Goal: Transaction & Acquisition: Book appointment/travel/reservation

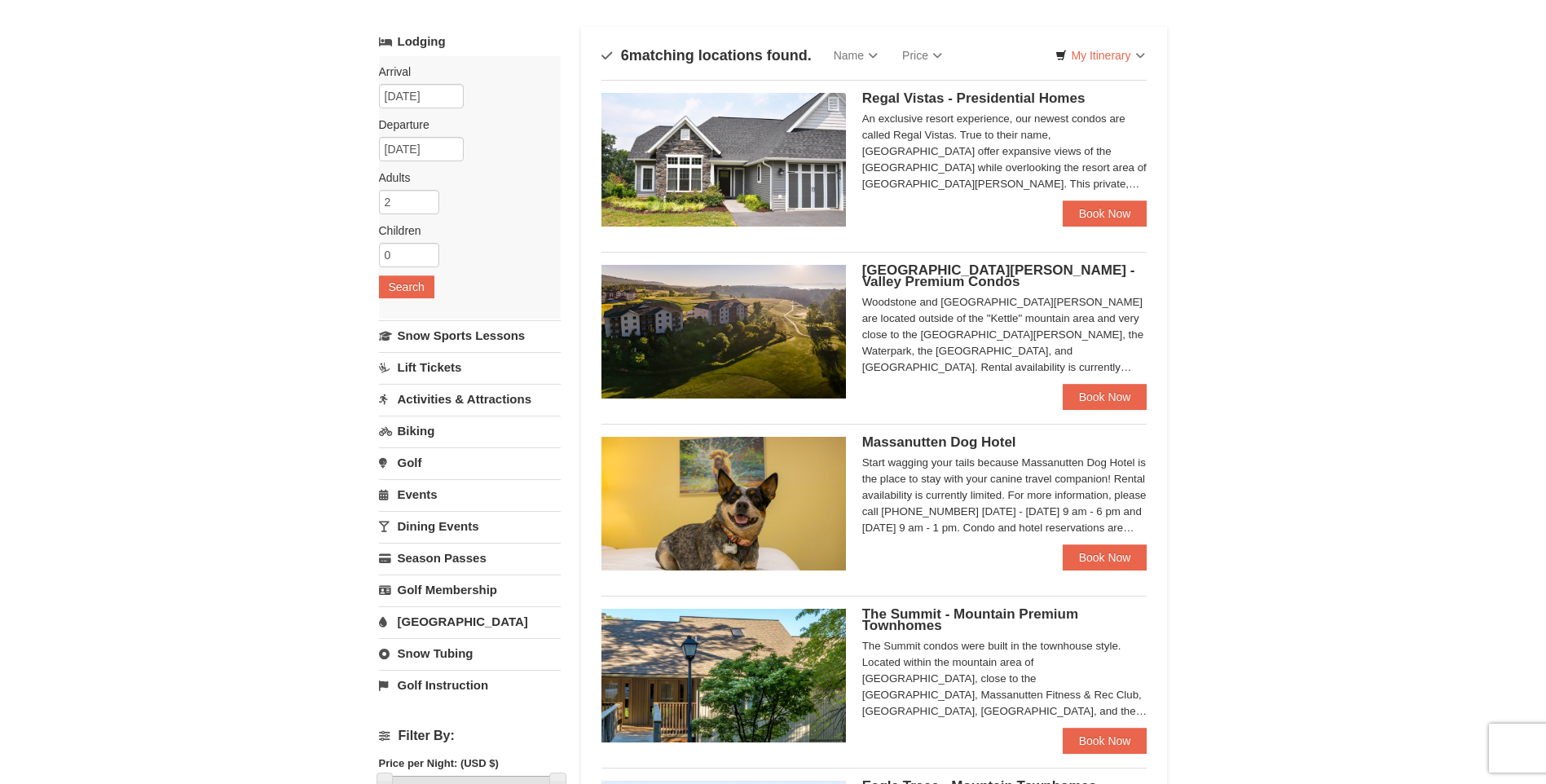
scroll to position [244, 0]
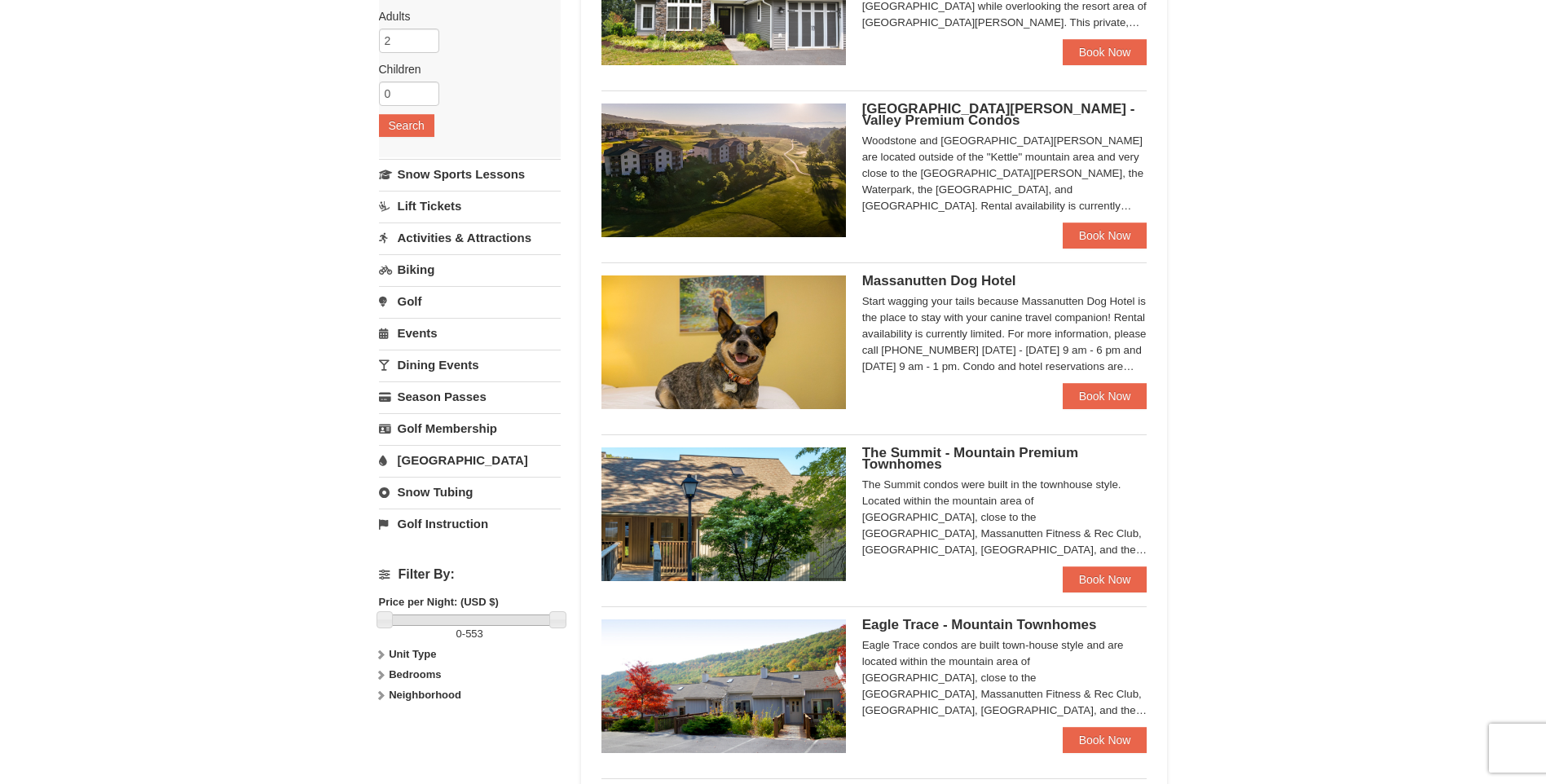
click at [380, 656] on icon at bounding box center [380, 654] width 11 height 11
click at [386, 708] on icon at bounding box center [380, 707] width 11 height 11
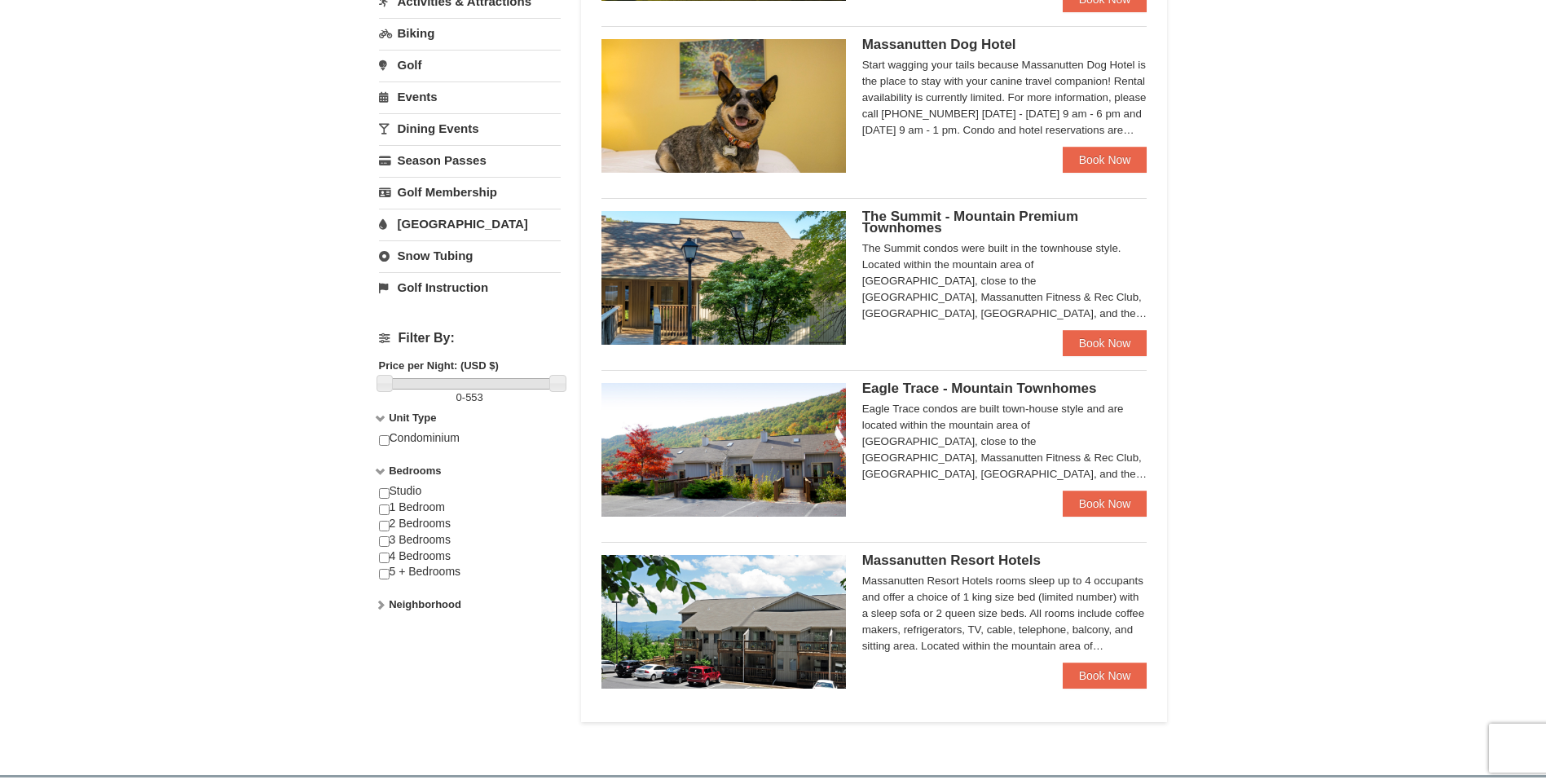
scroll to position [489, 0]
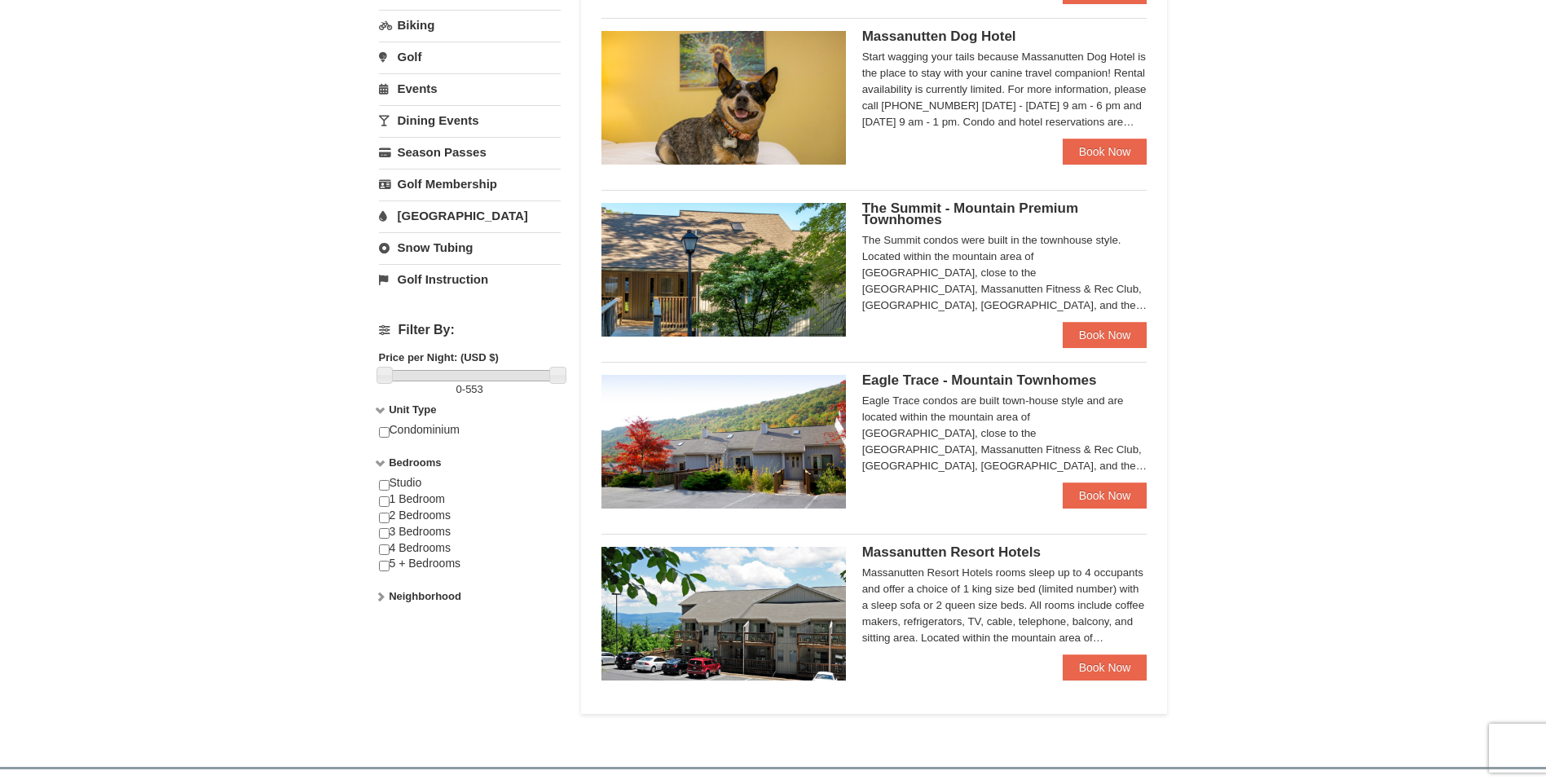
click at [383, 595] on icon at bounding box center [380, 595] width 11 height 11
click at [381, 500] on input "checkbox" at bounding box center [384, 501] width 10 height 10
checkbox input "true"
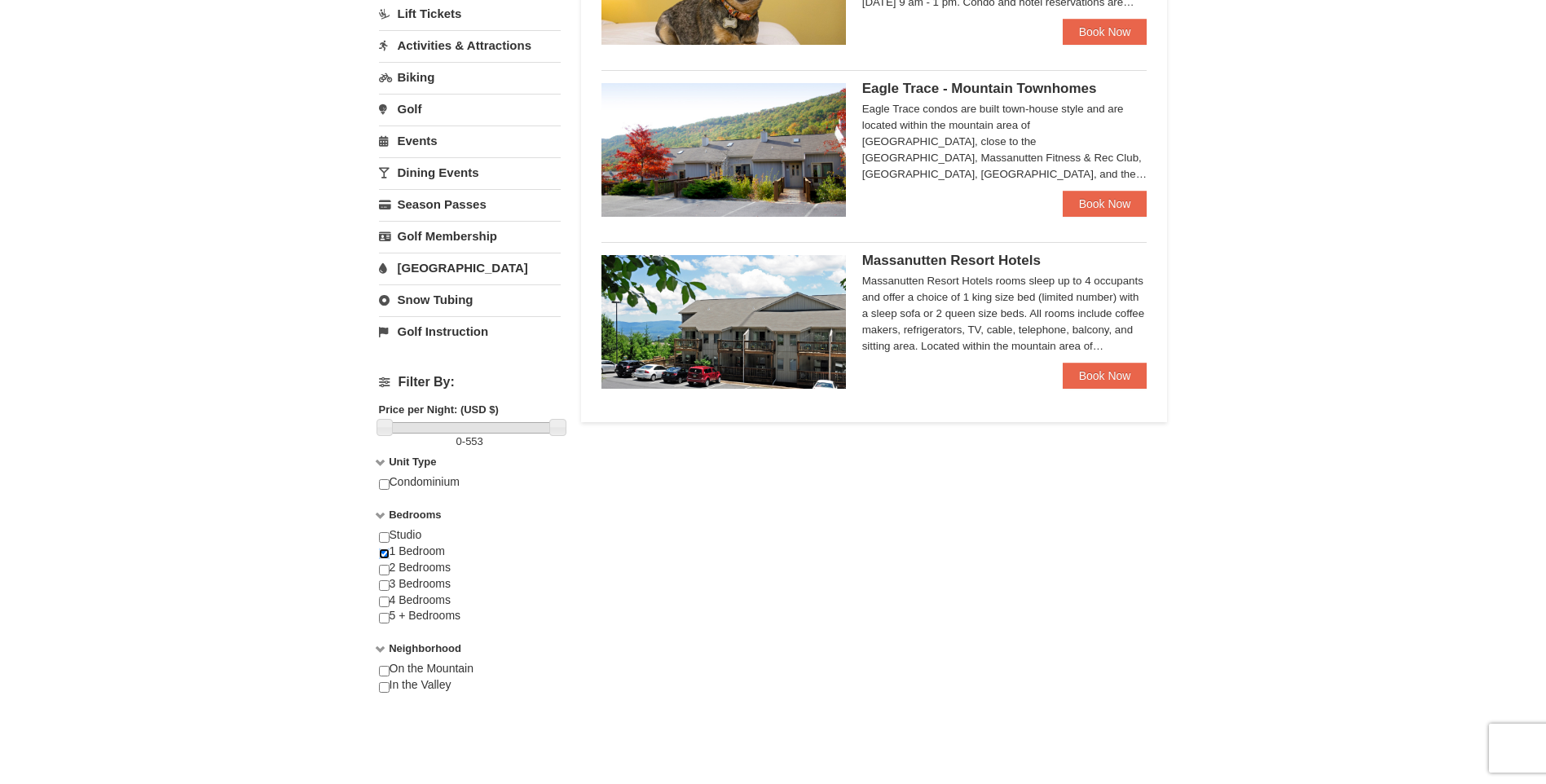
scroll to position [244, 0]
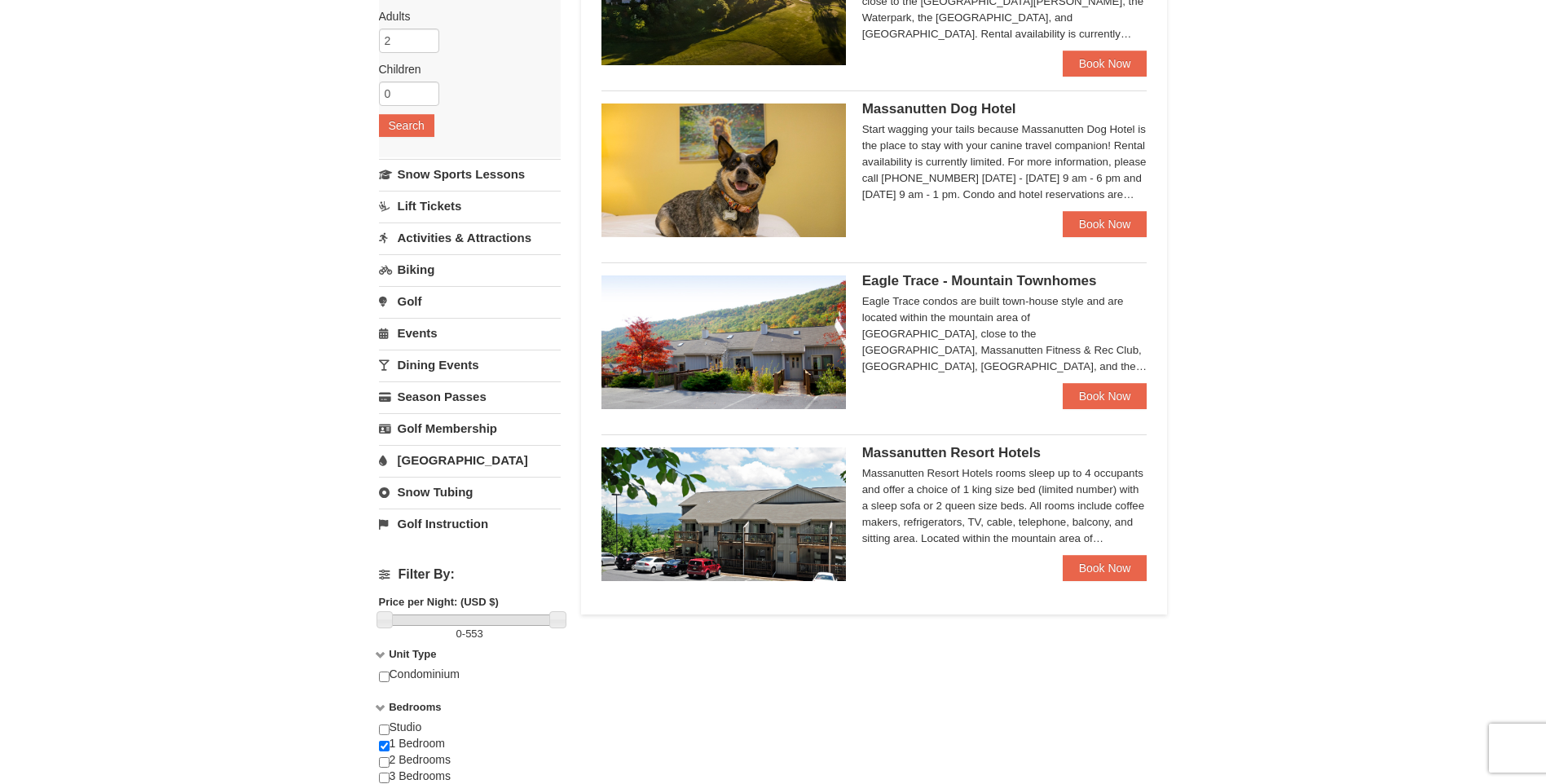
click at [974, 277] on span "Eagle Trace - Mountain Townhomes" at bounding box center [980, 281] width 235 height 15
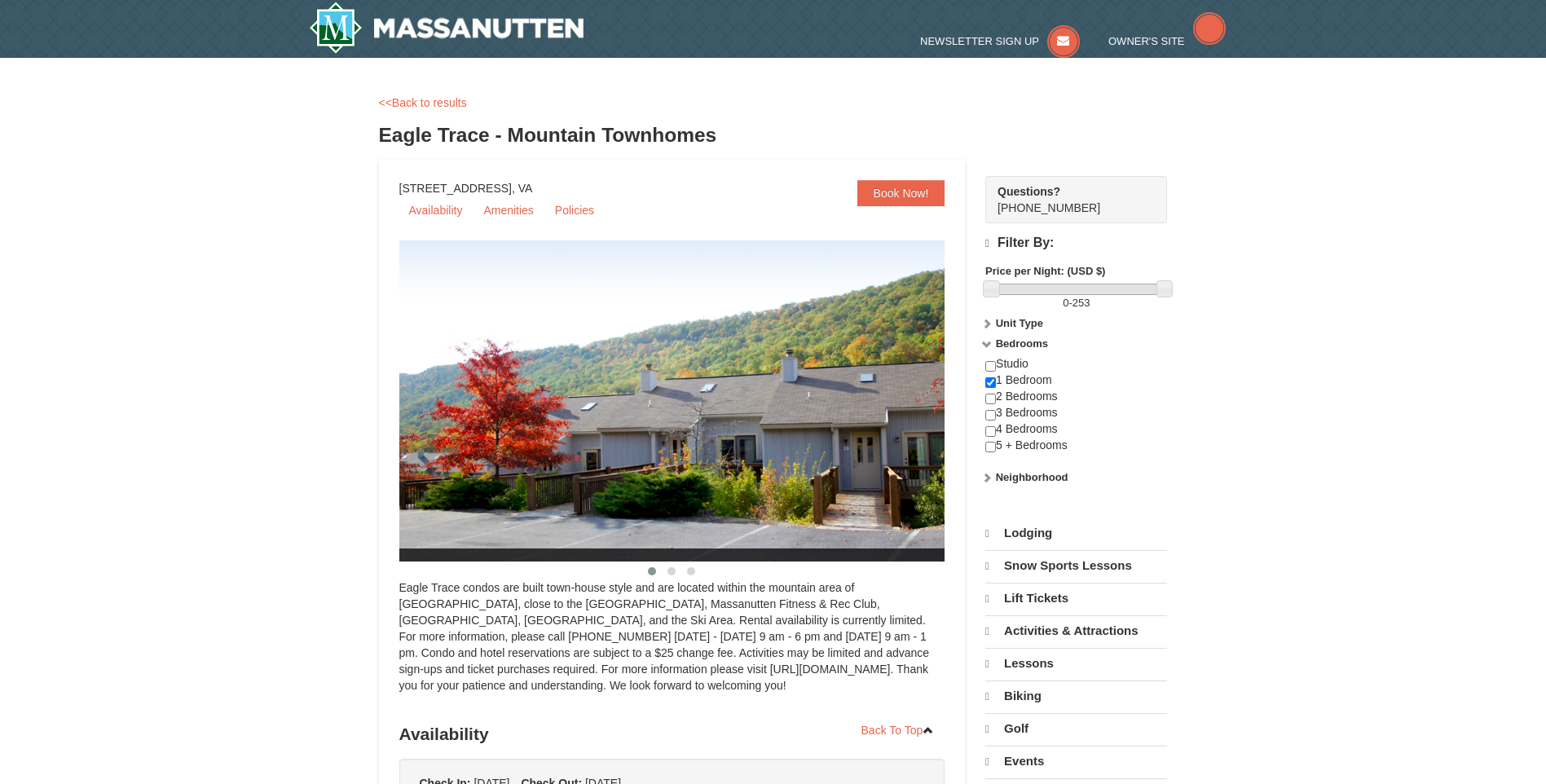
select select "10"
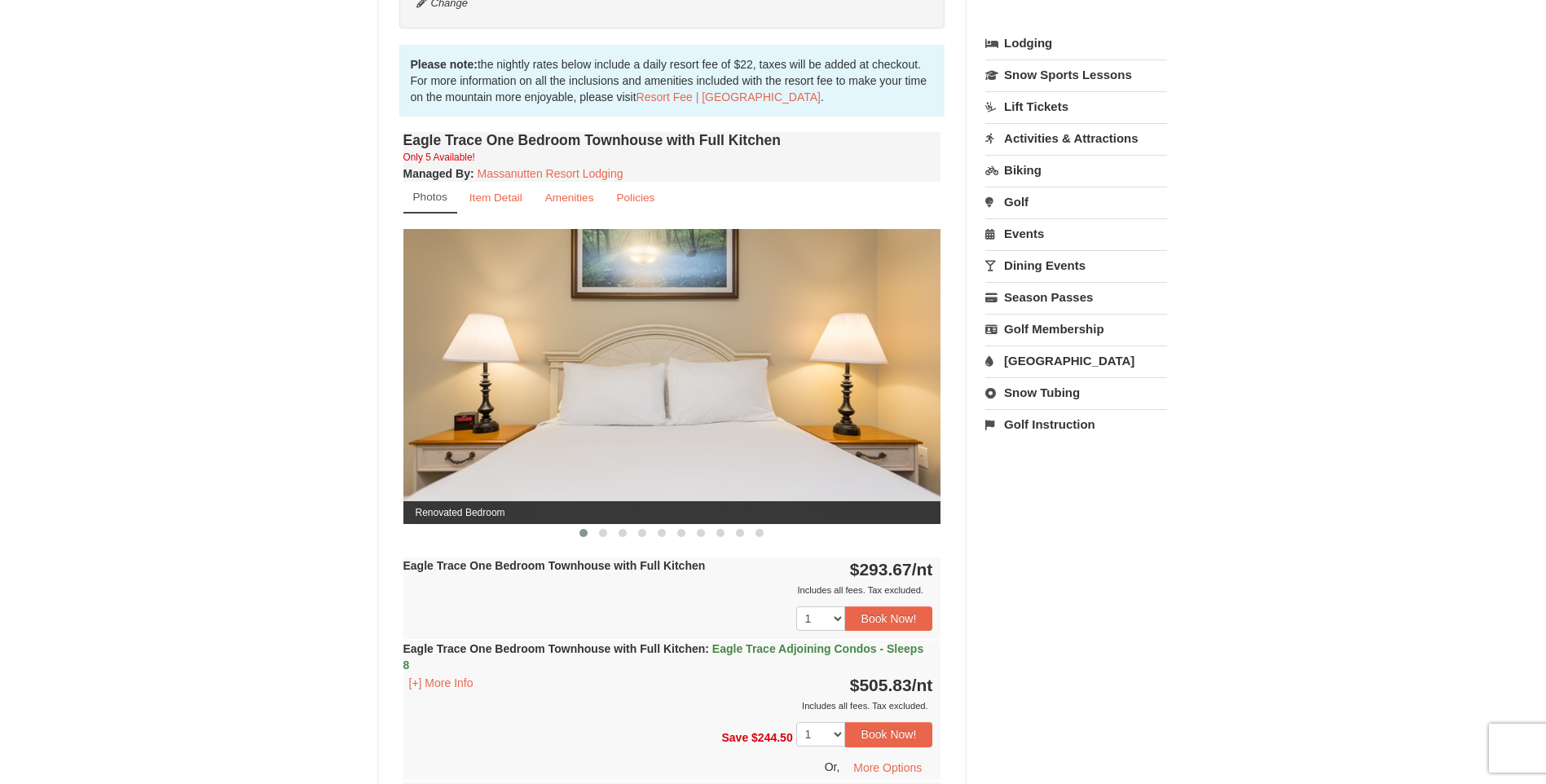
scroll to position [489, 0]
click at [606, 534] on span at bounding box center [603, 532] width 9 height 9
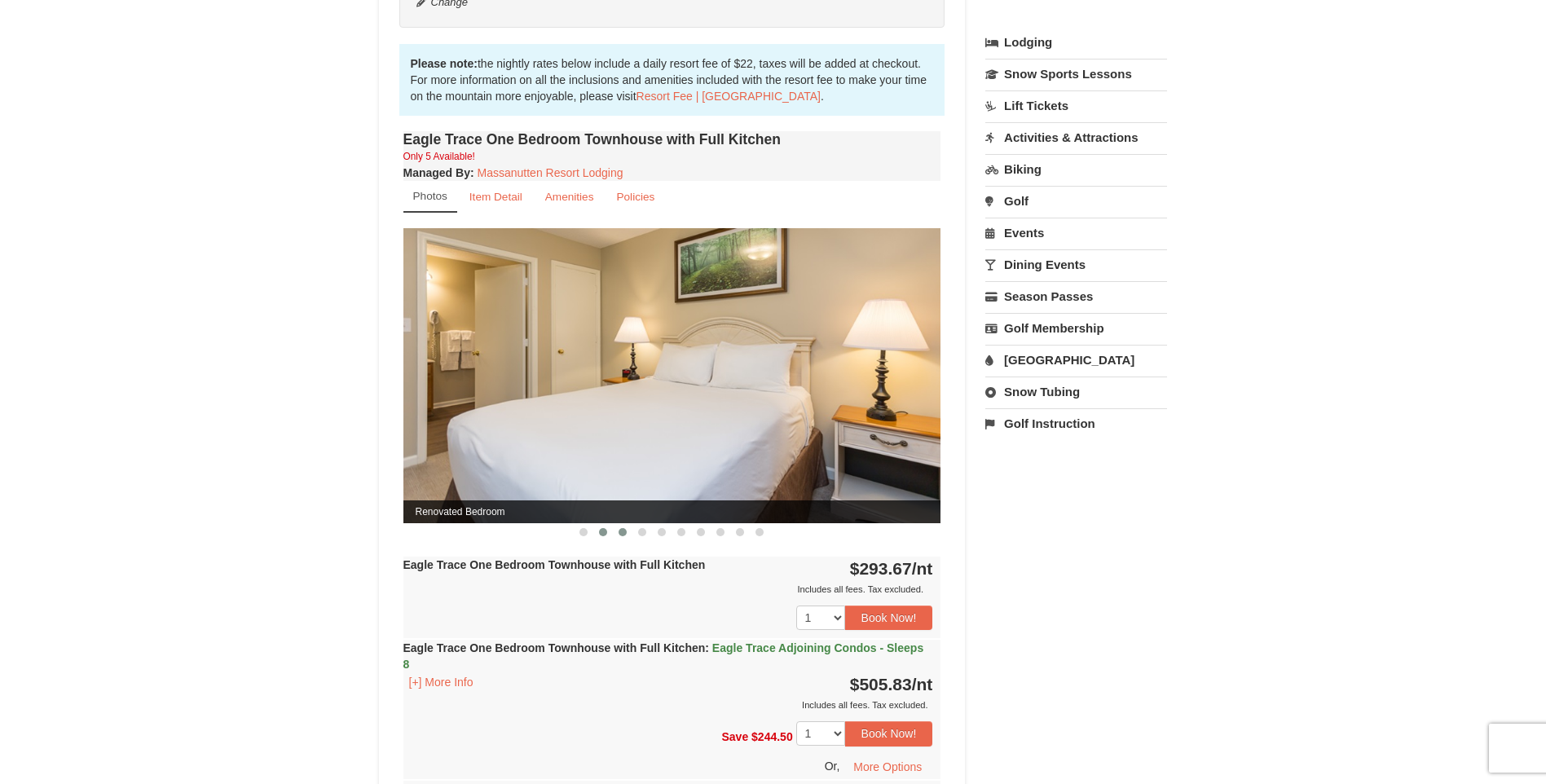
click at [614, 534] on button at bounding box center [622, 531] width 20 height 16
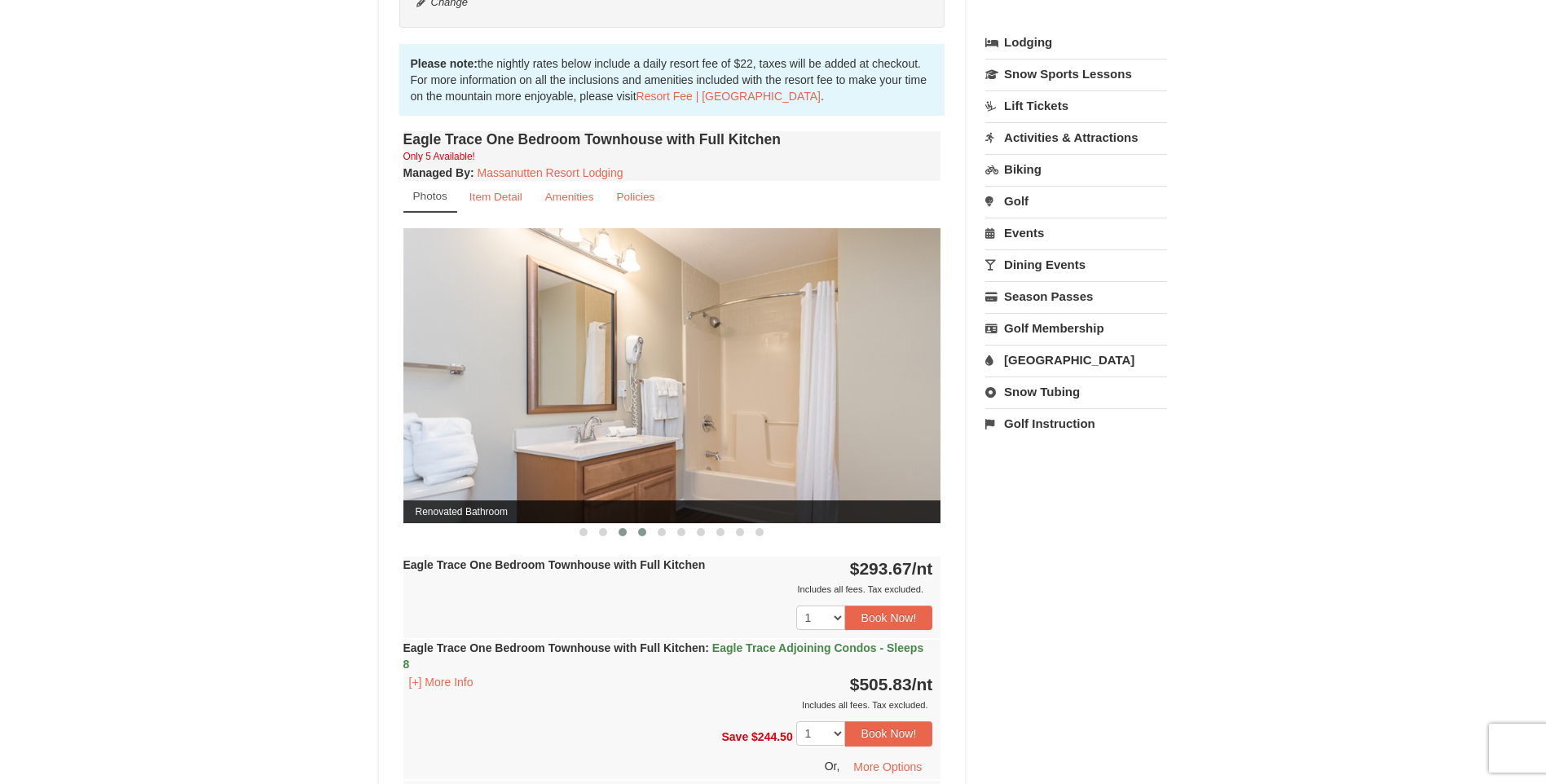
click at [637, 531] on button at bounding box center [642, 531] width 20 height 16
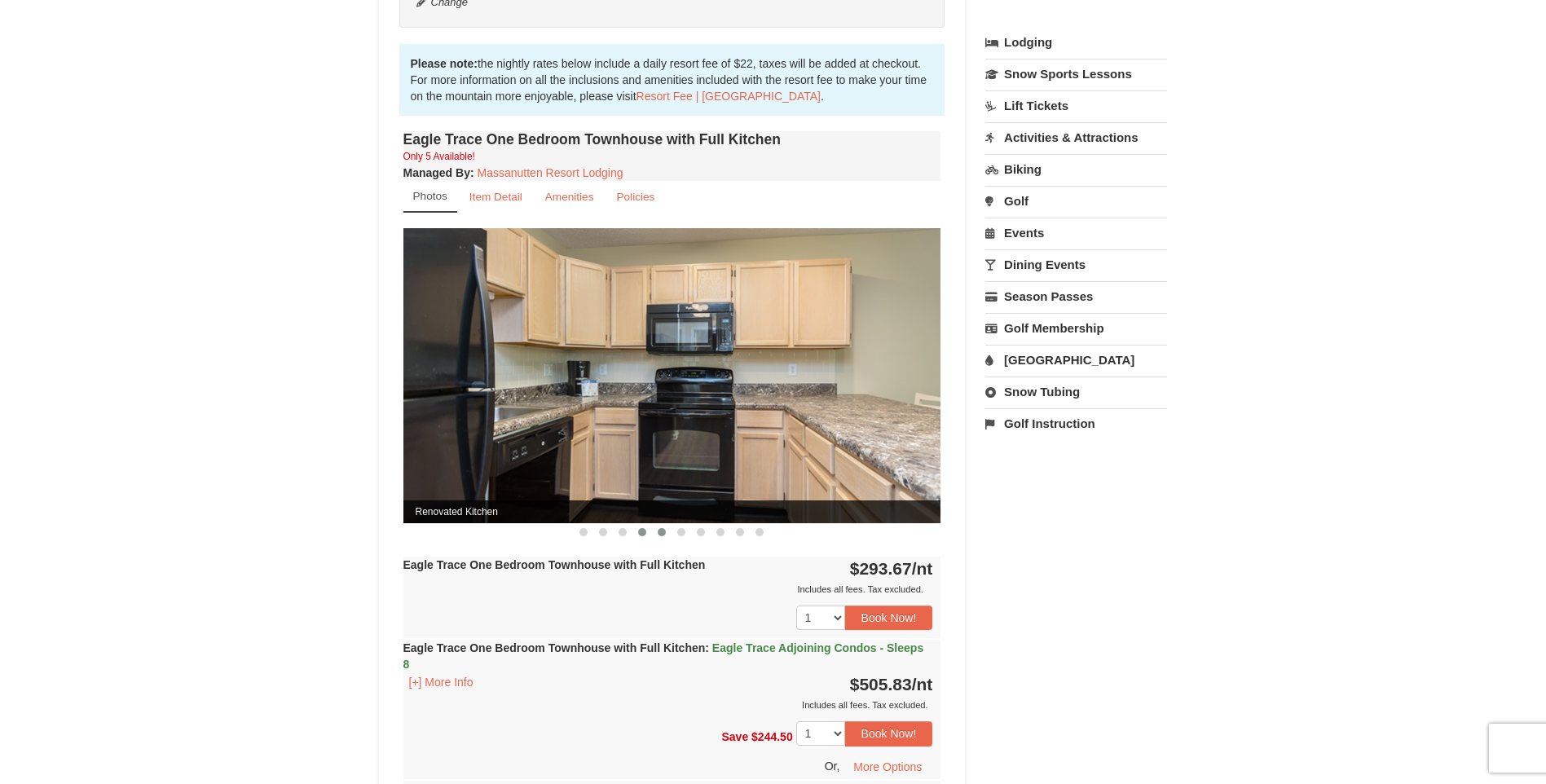
click at [660, 535] on span at bounding box center [662, 532] width 9 height 9
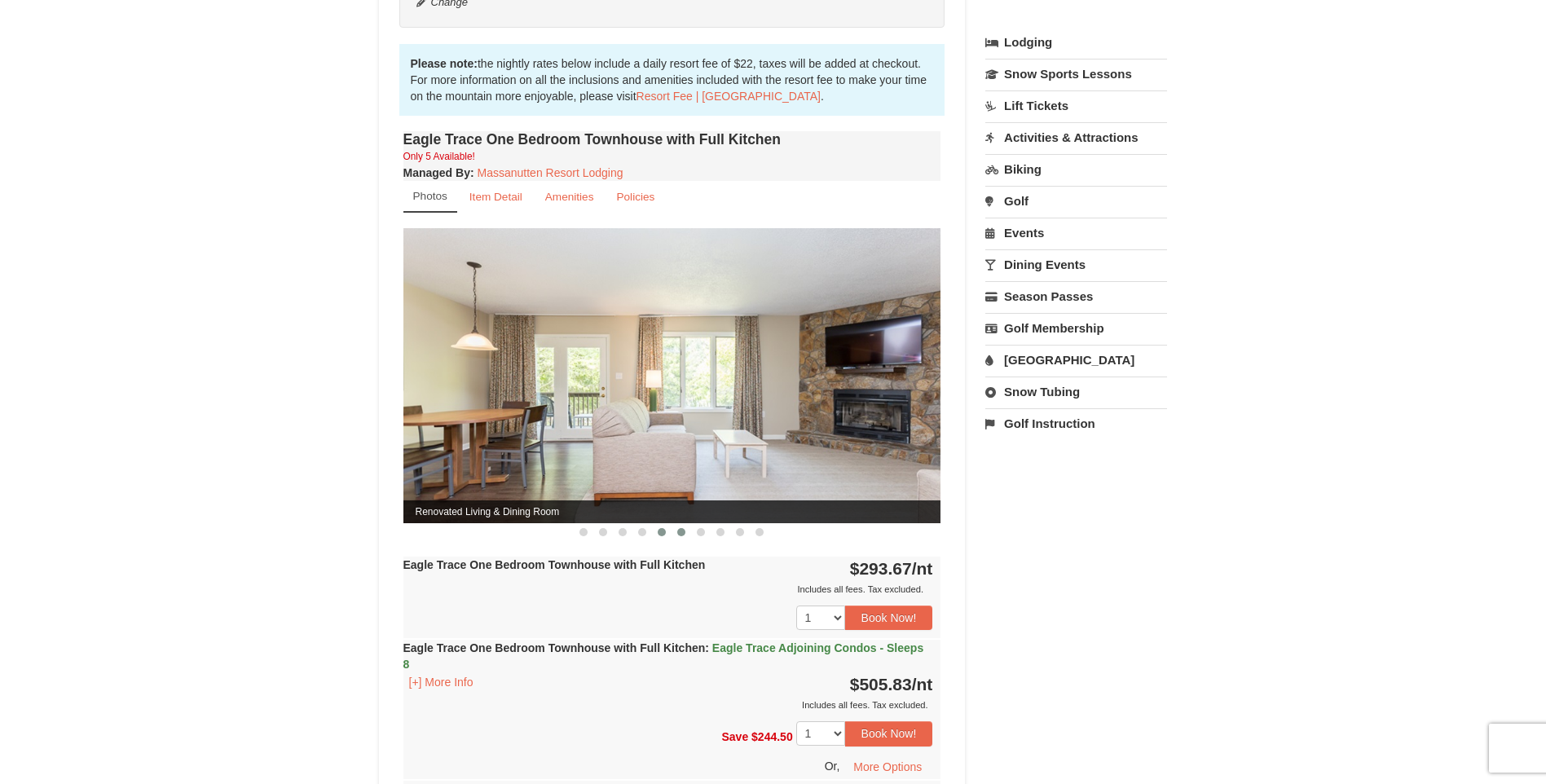
click at [682, 535] on span at bounding box center [681, 532] width 9 height 9
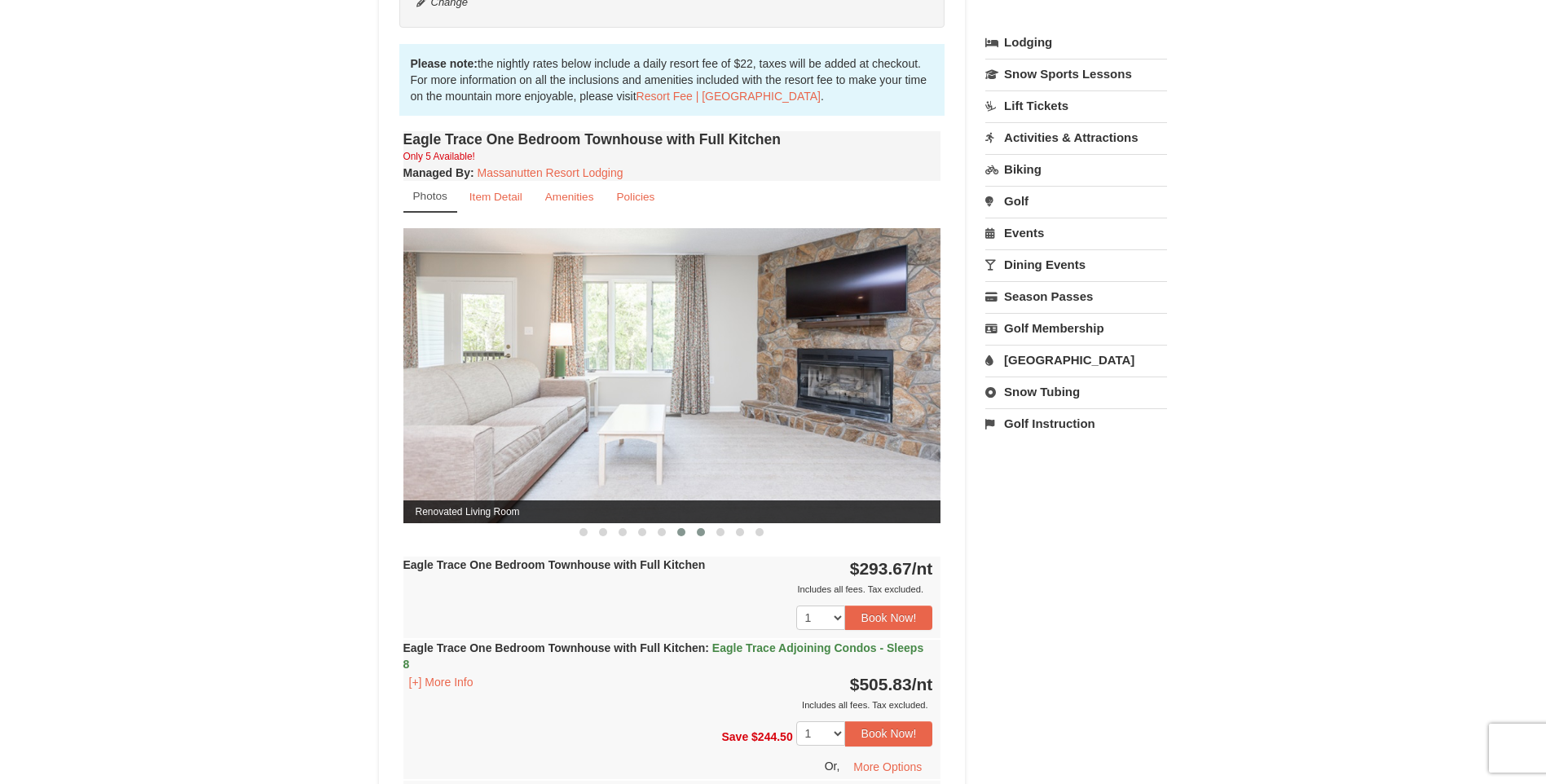
click at [704, 536] on button at bounding box center [700, 531] width 20 height 16
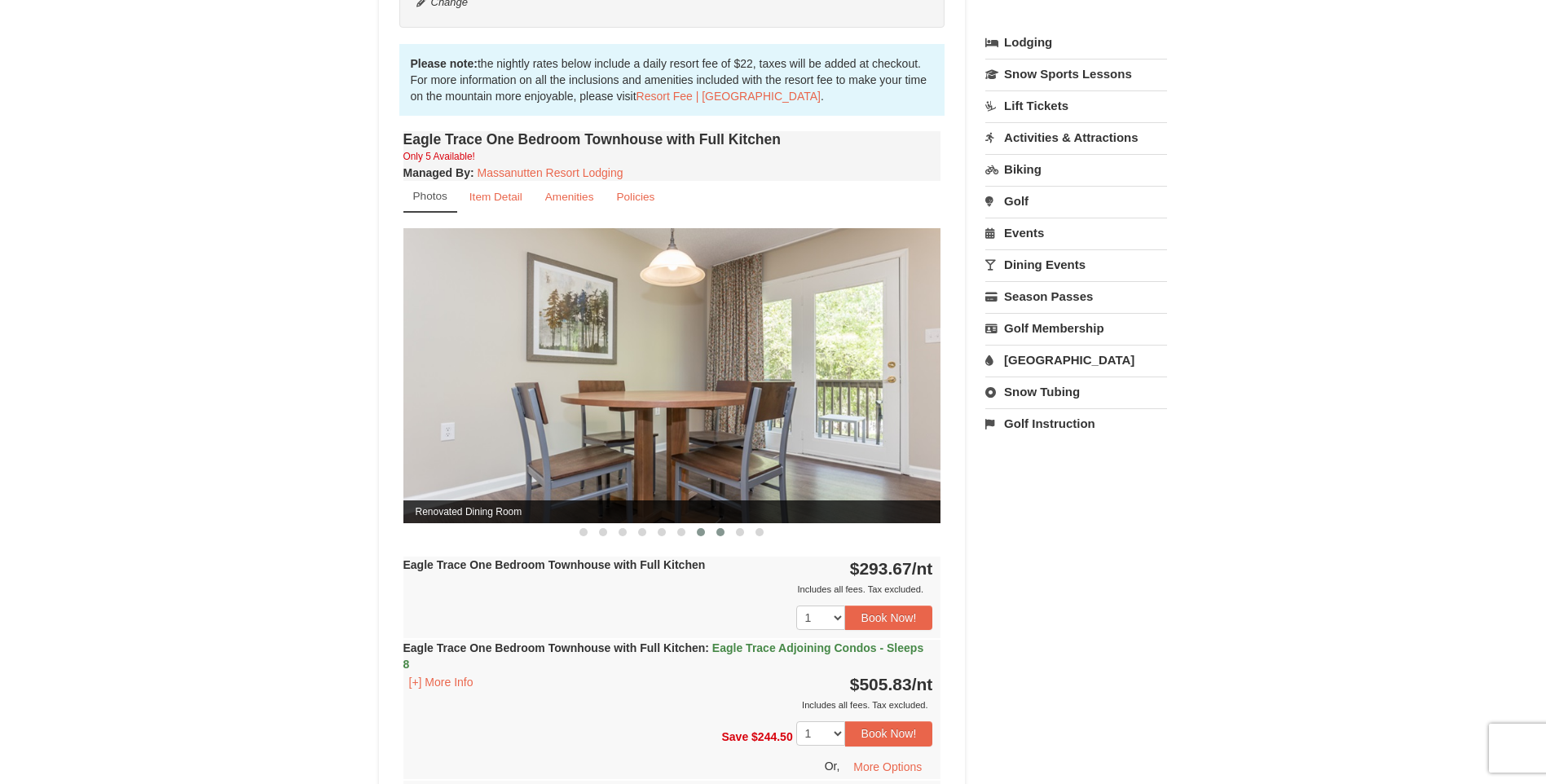
click at [725, 536] on button at bounding box center [720, 531] width 20 height 16
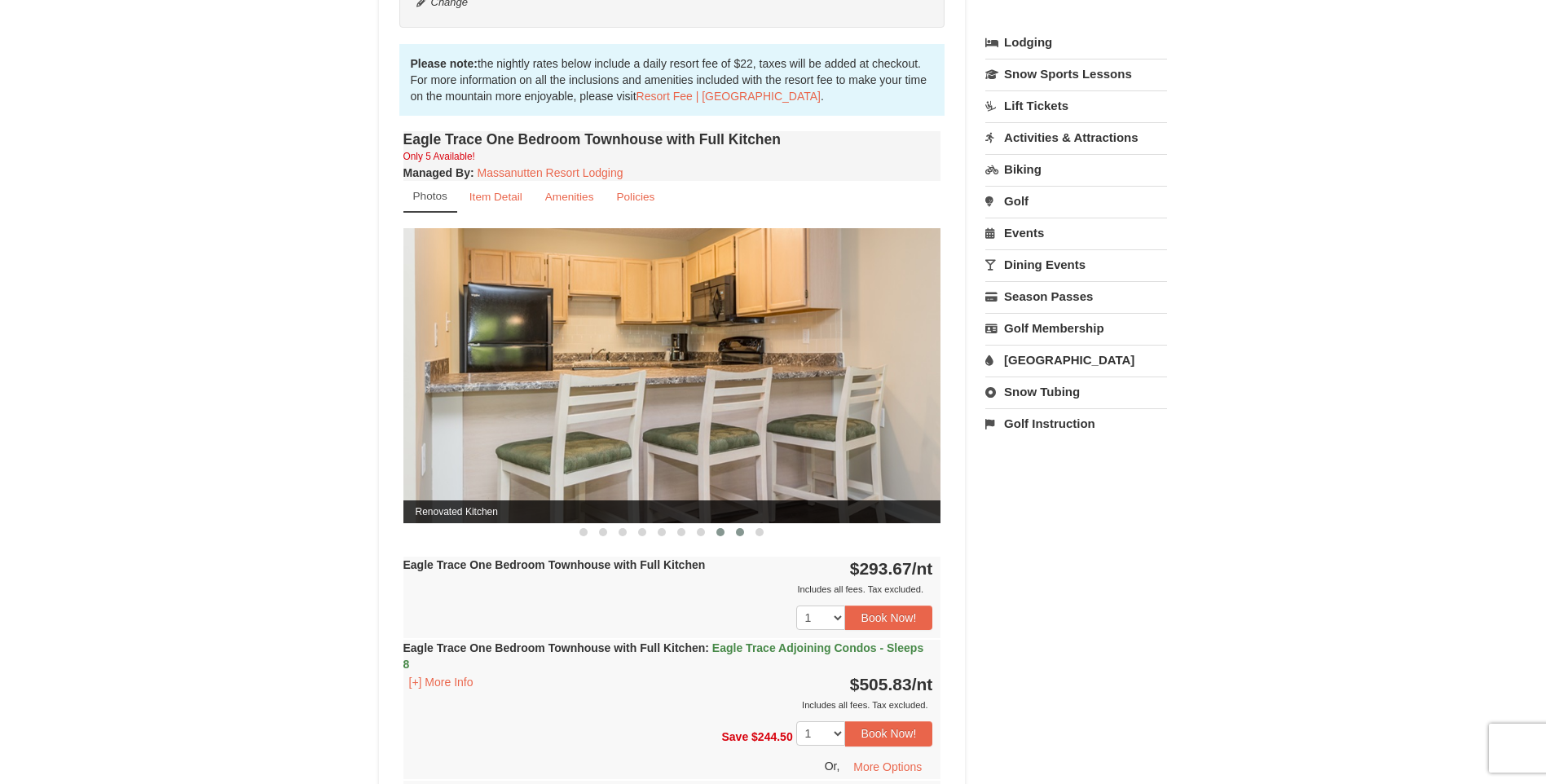
click at [739, 536] on button at bounding box center [740, 531] width 20 height 16
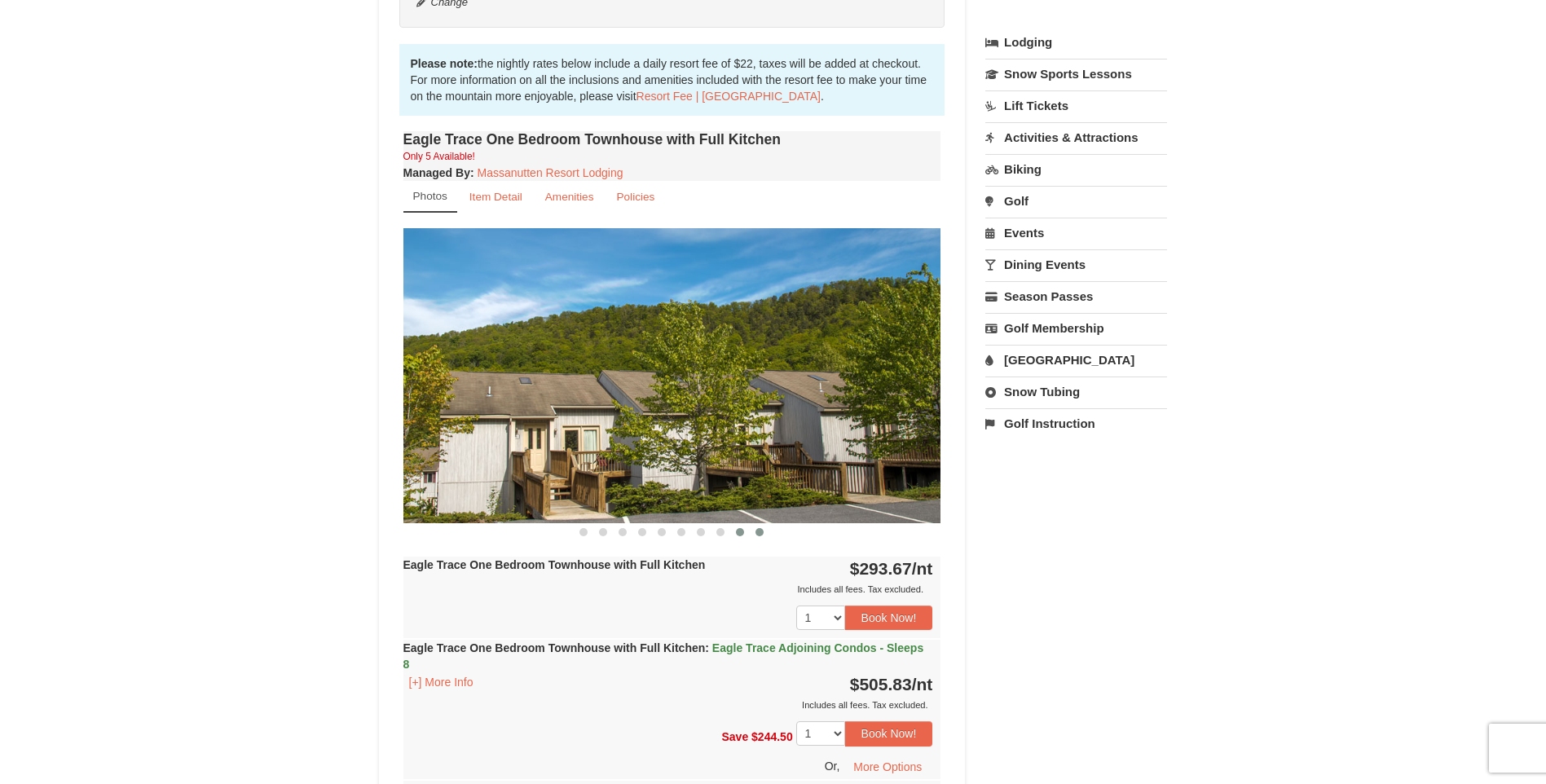
click at [761, 536] on span at bounding box center [760, 532] width 9 height 9
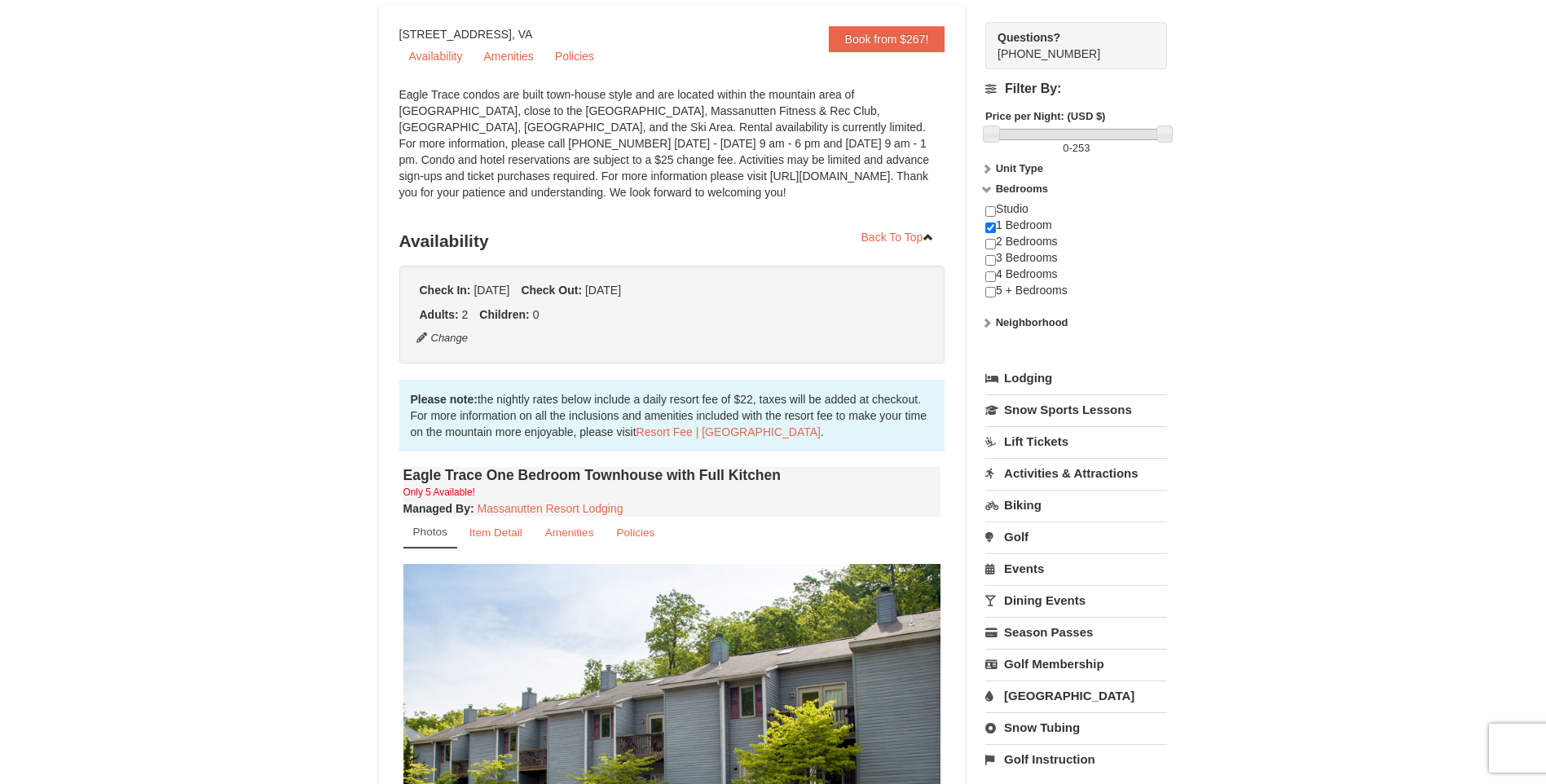
scroll to position [0, 0]
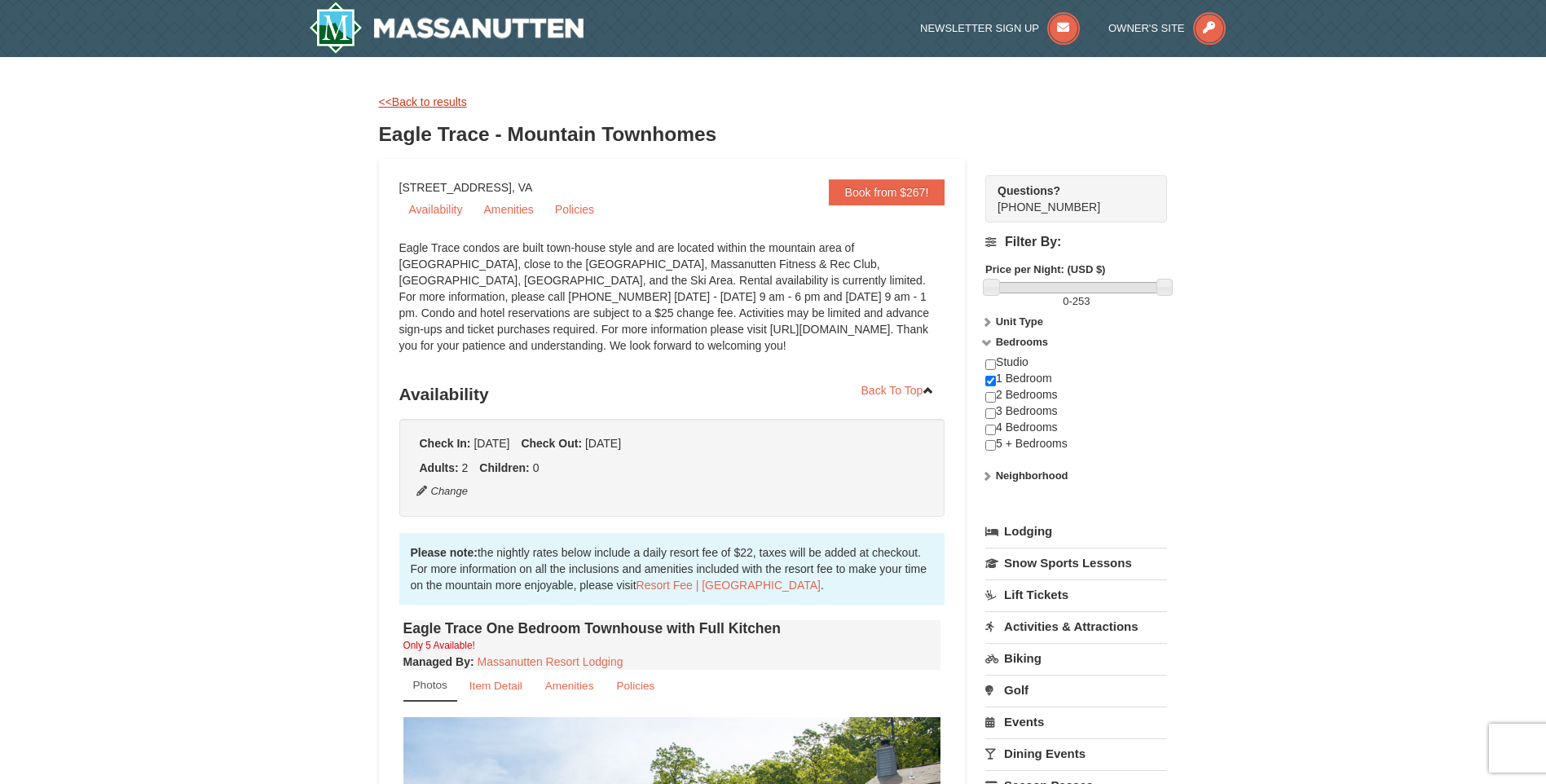
click at [453, 96] on link "<<Back to results" at bounding box center [422, 101] width 88 height 13
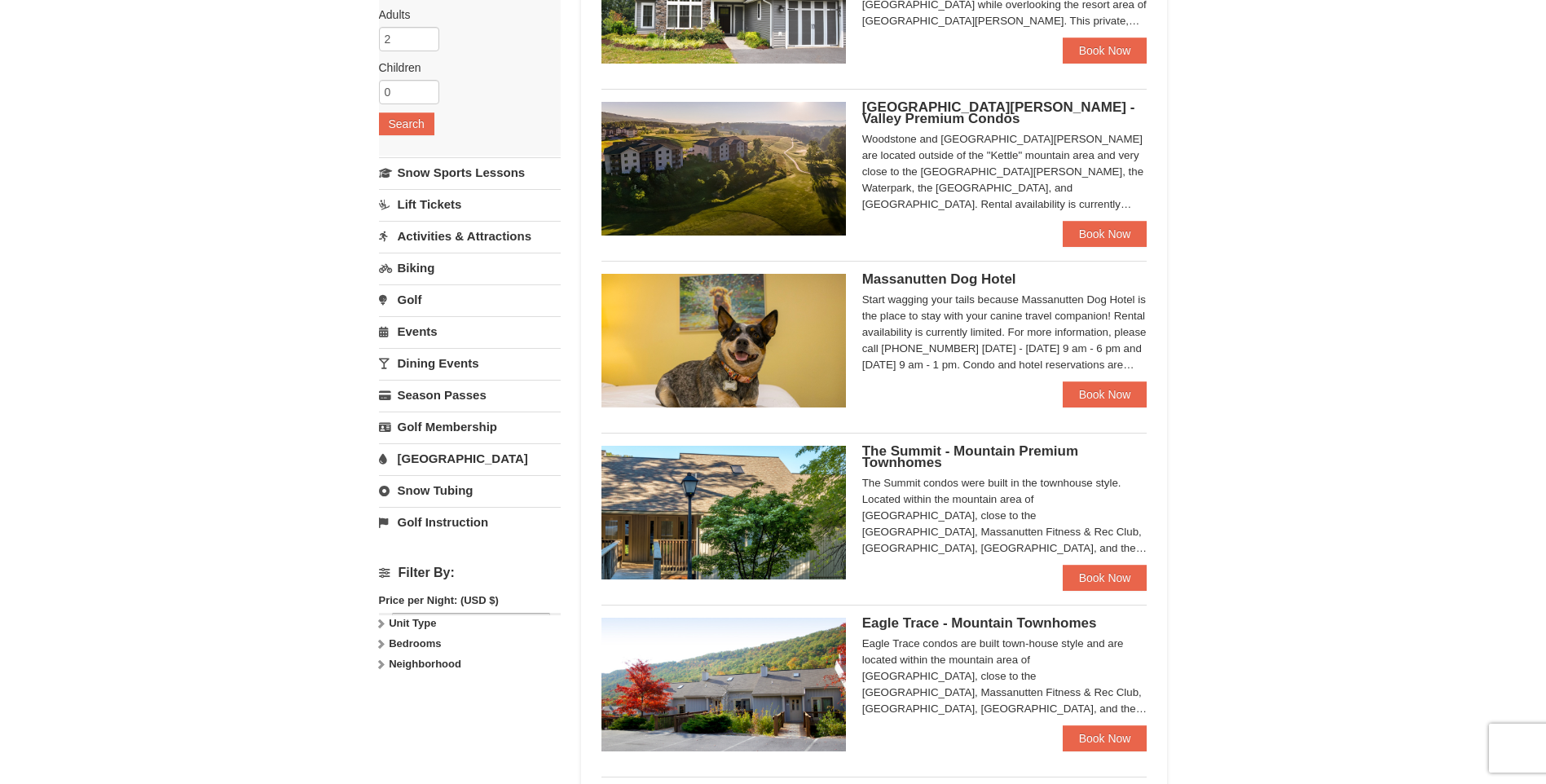
scroll to position [244, 0]
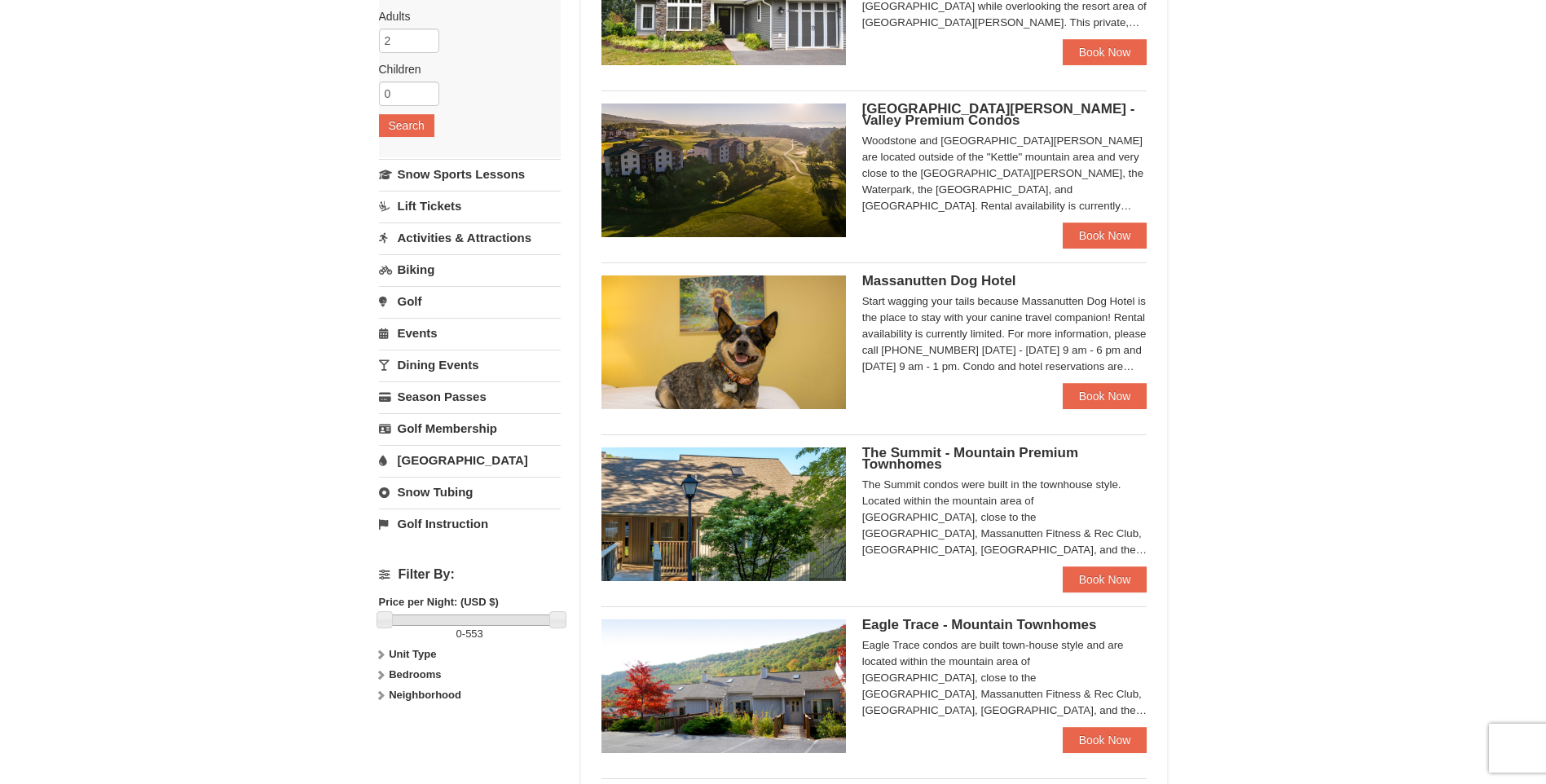
click at [905, 452] on span "The Summit - Mountain Premium Townhomes" at bounding box center [970, 458] width 216 height 27
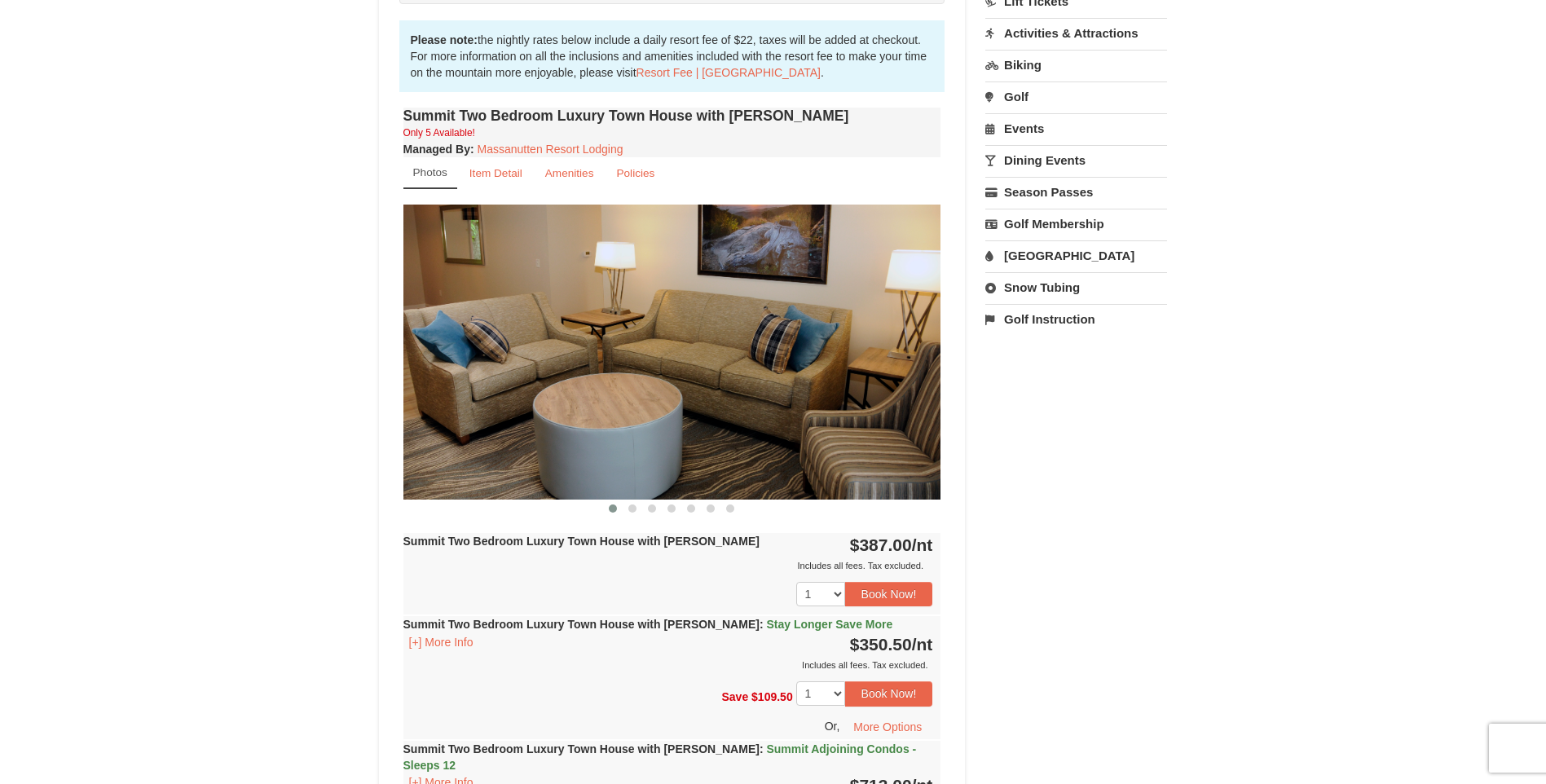
scroll to position [489, 0]
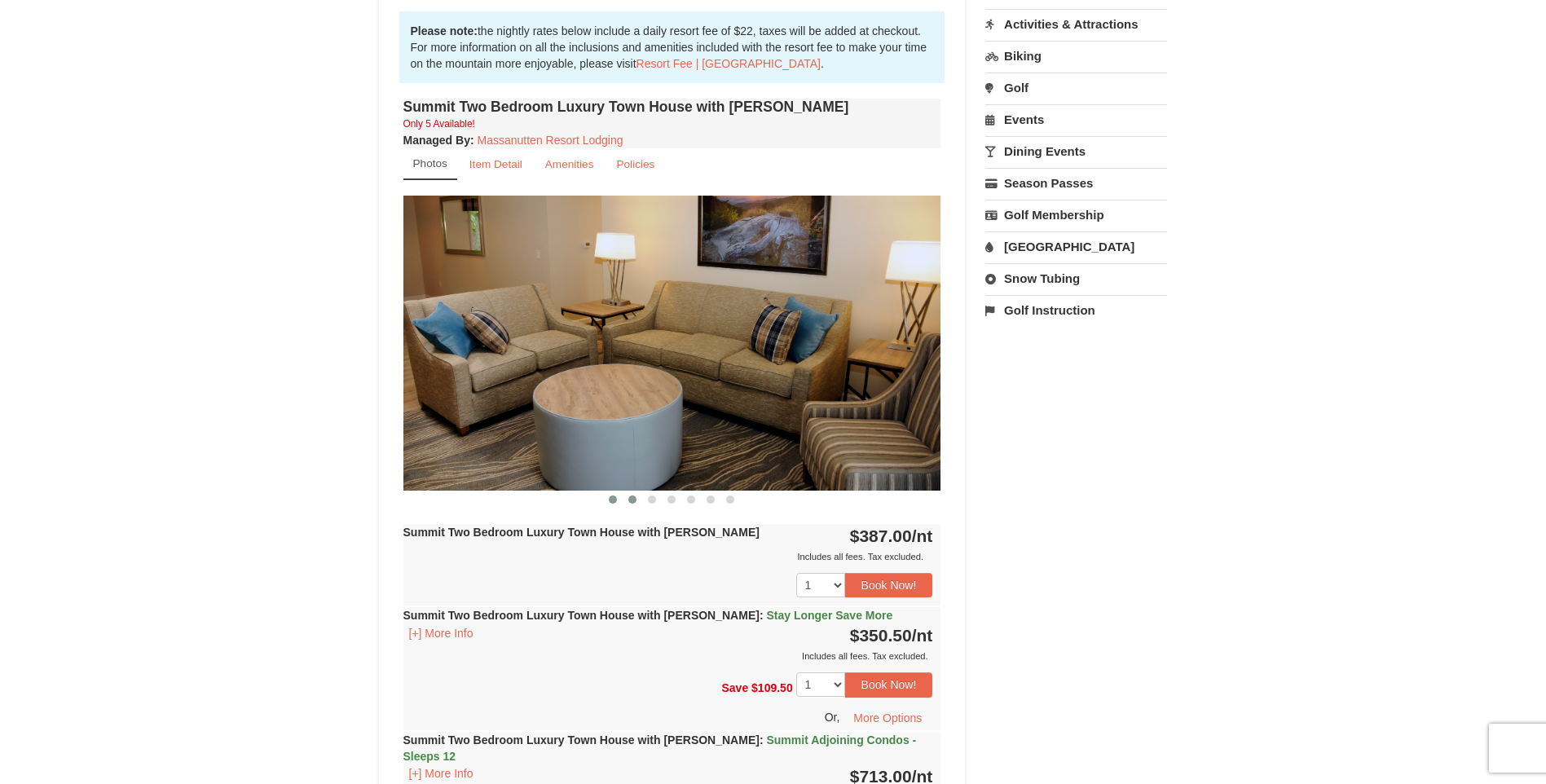
click at [628, 499] on span at bounding box center [632, 500] width 9 height 9
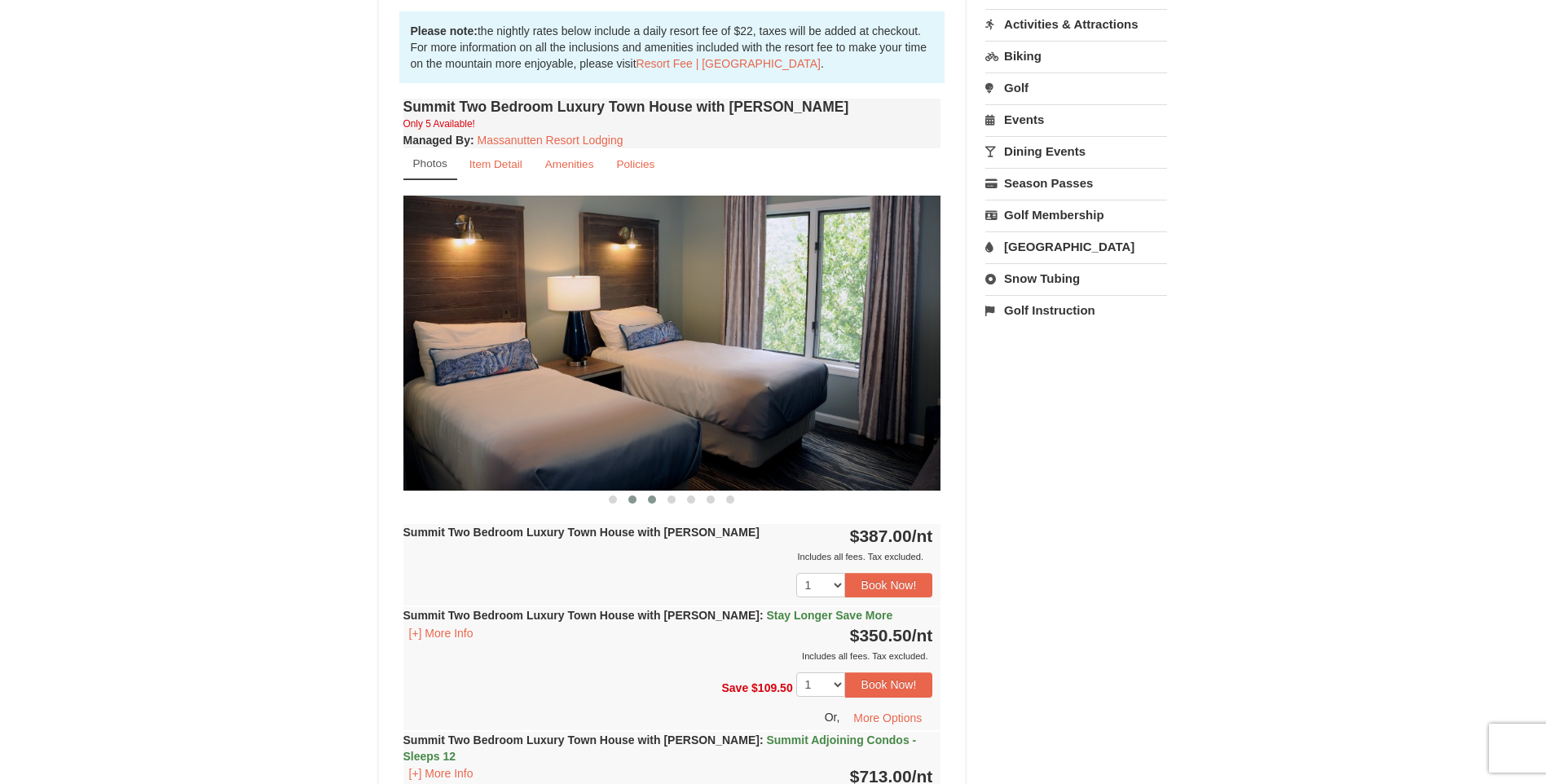
click at [652, 496] on span at bounding box center [652, 500] width 9 height 9
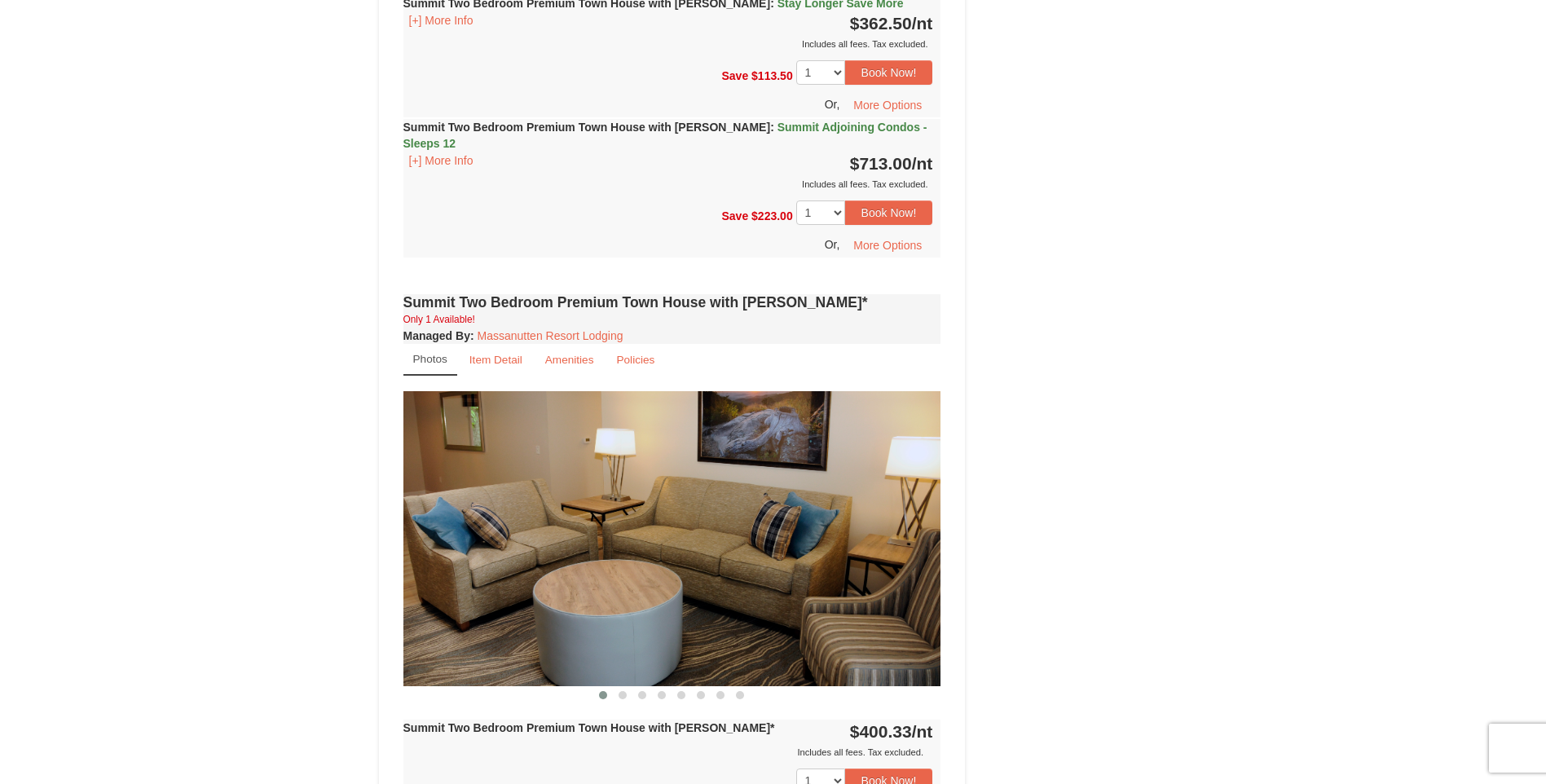
scroll to position [3014, 0]
